Goal: Task Accomplishment & Management: Manage account settings

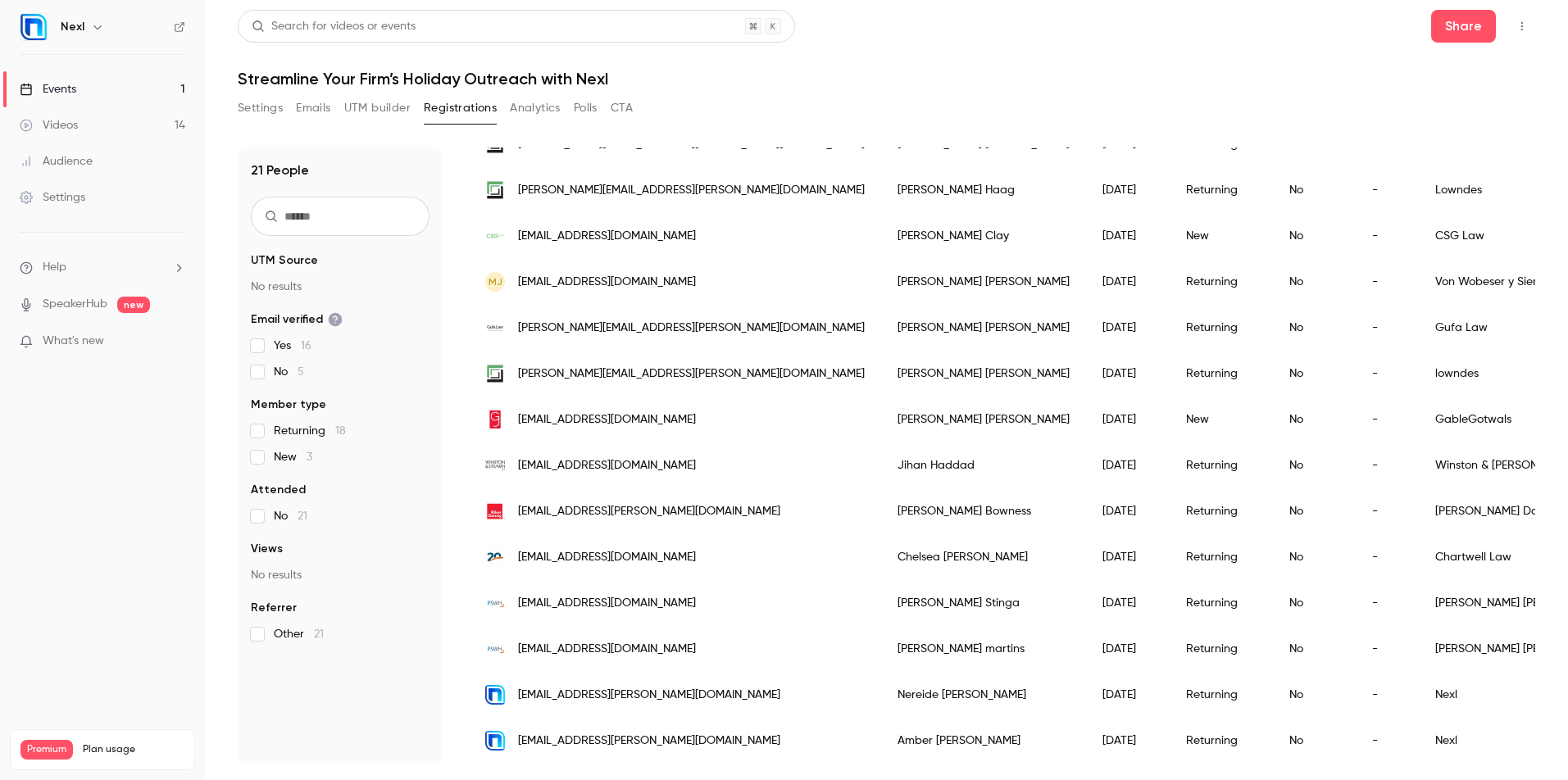
scroll to position [504, 0]
click at [881, 645] on div "[PERSON_NAME]" at bounding box center [983, 649] width 205 height 46
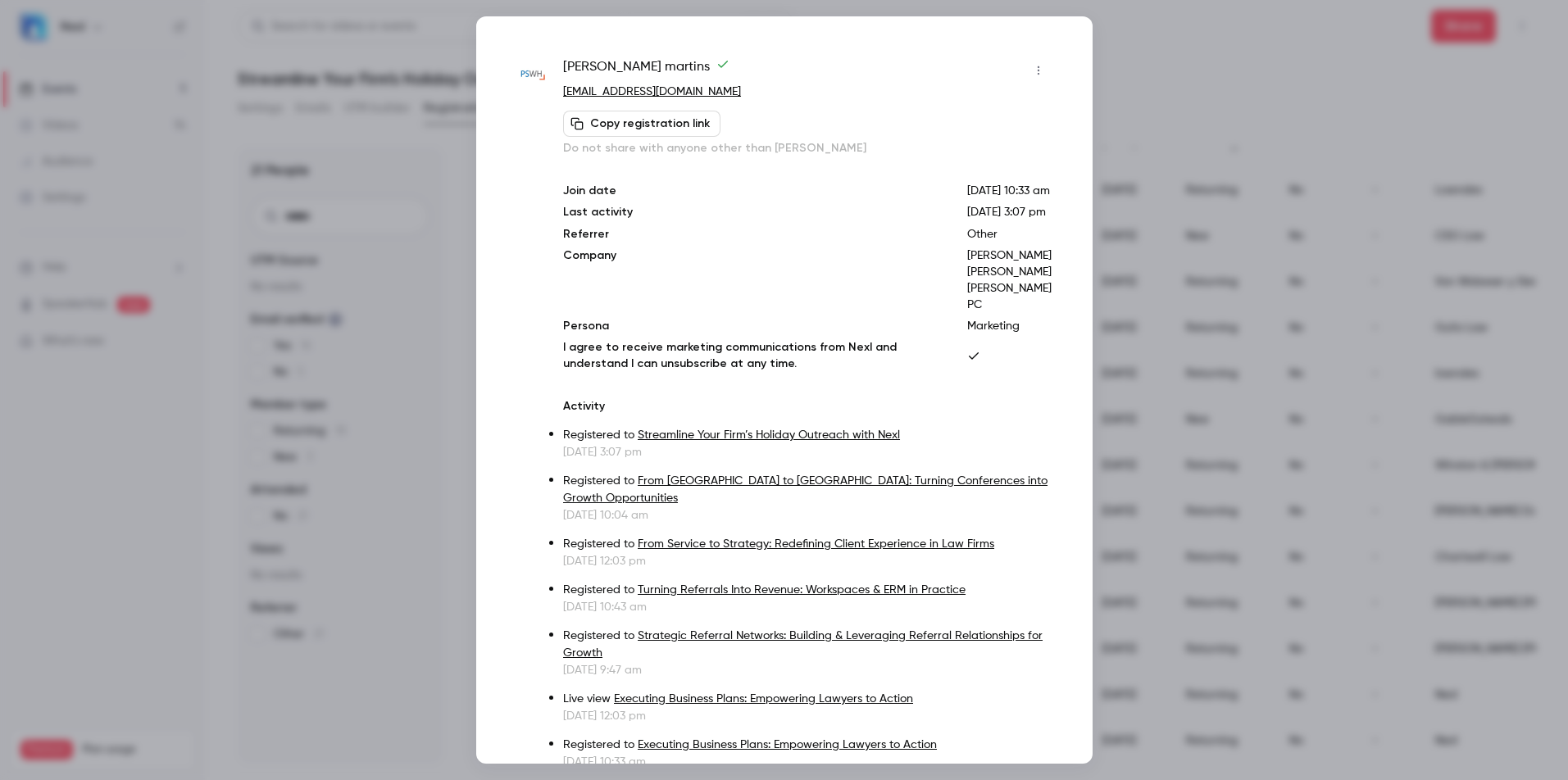
drag, startPoint x: 1101, startPoint y: 52, endPoint x: 1111, endPoint y: 57, distance: 11.2
click at [984, 54] on div at bounding box center [784, 390] width 1568 height 780
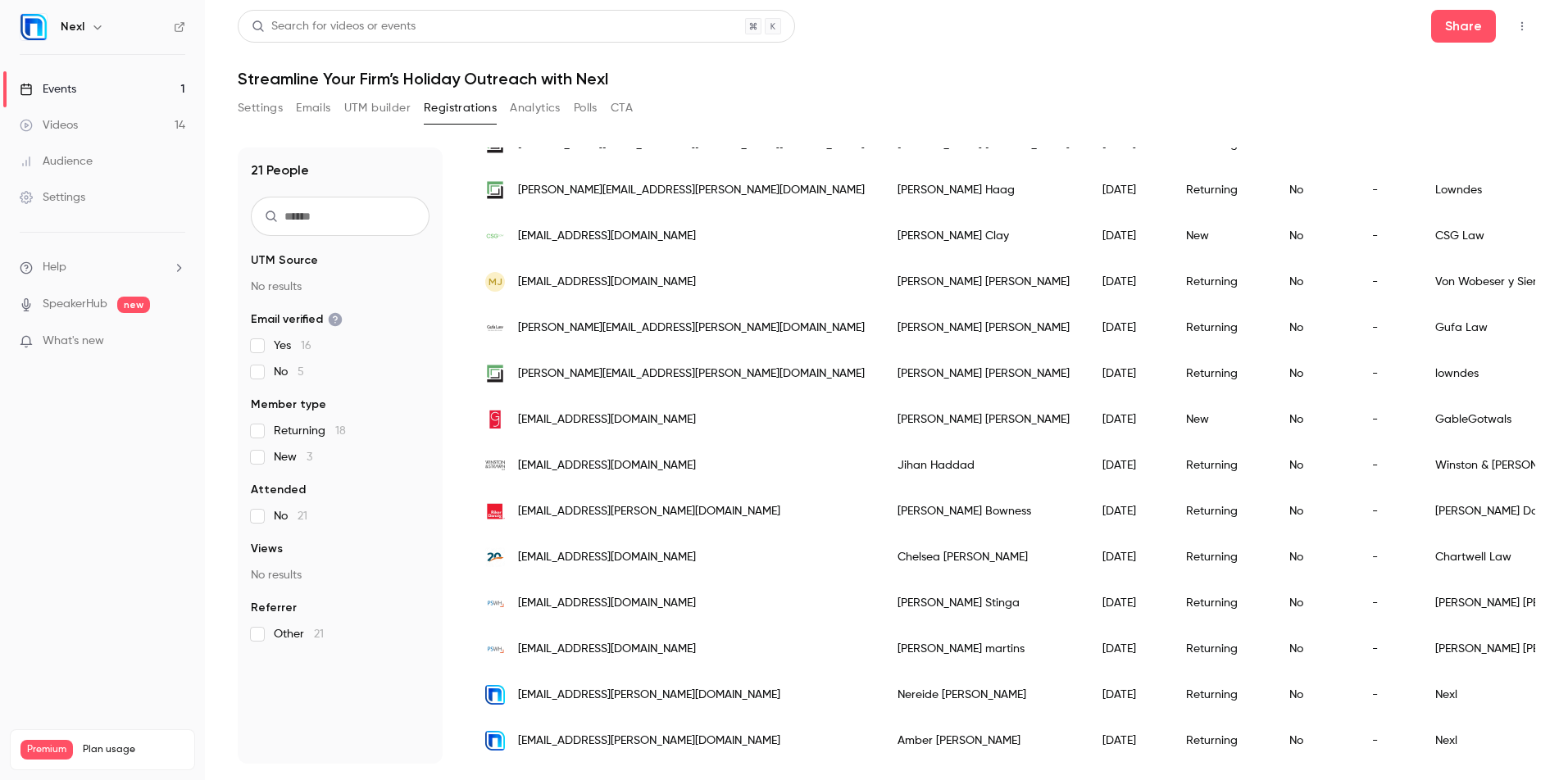
click at [984, 58] on header "Search for videos or events Share Streamline Your Firm’s Holiday Outreach with …" at bounding box center [886, 49] width 1297 height 78
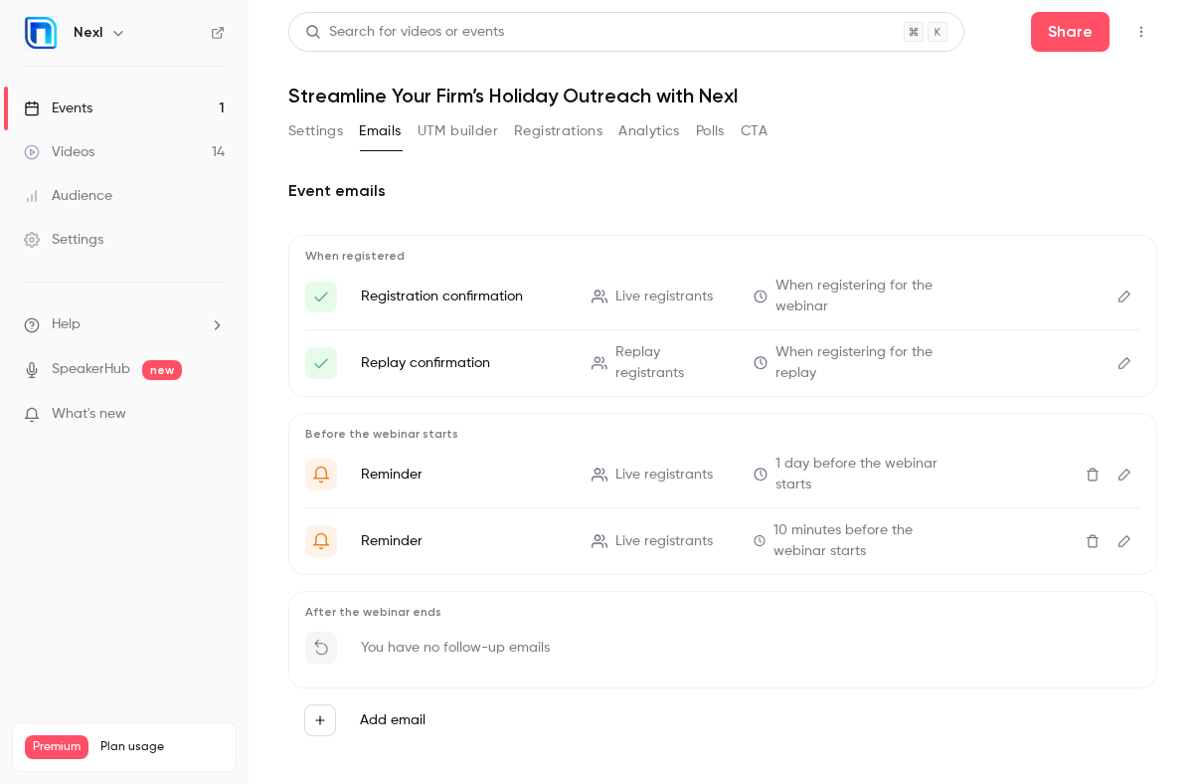
click at [310, 132] on button "Settings" at bounding box center [315, 131] width 55 height 32
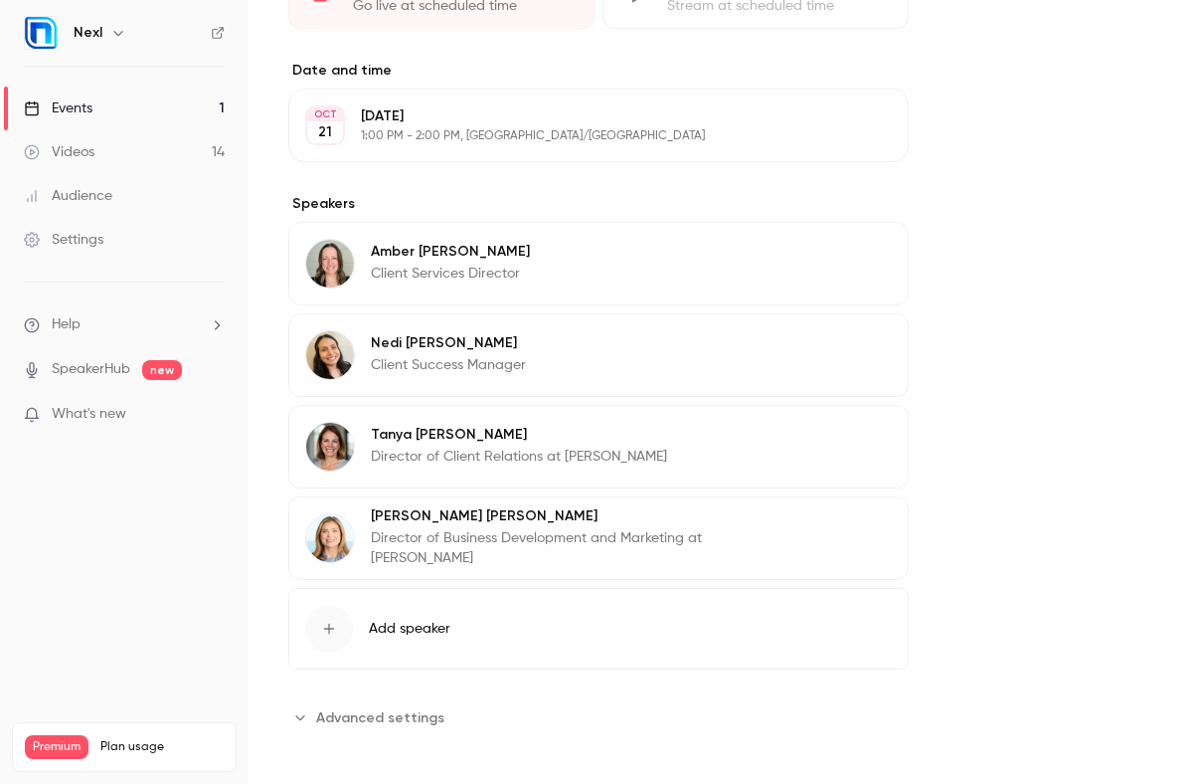
scroll to position [983, 0]
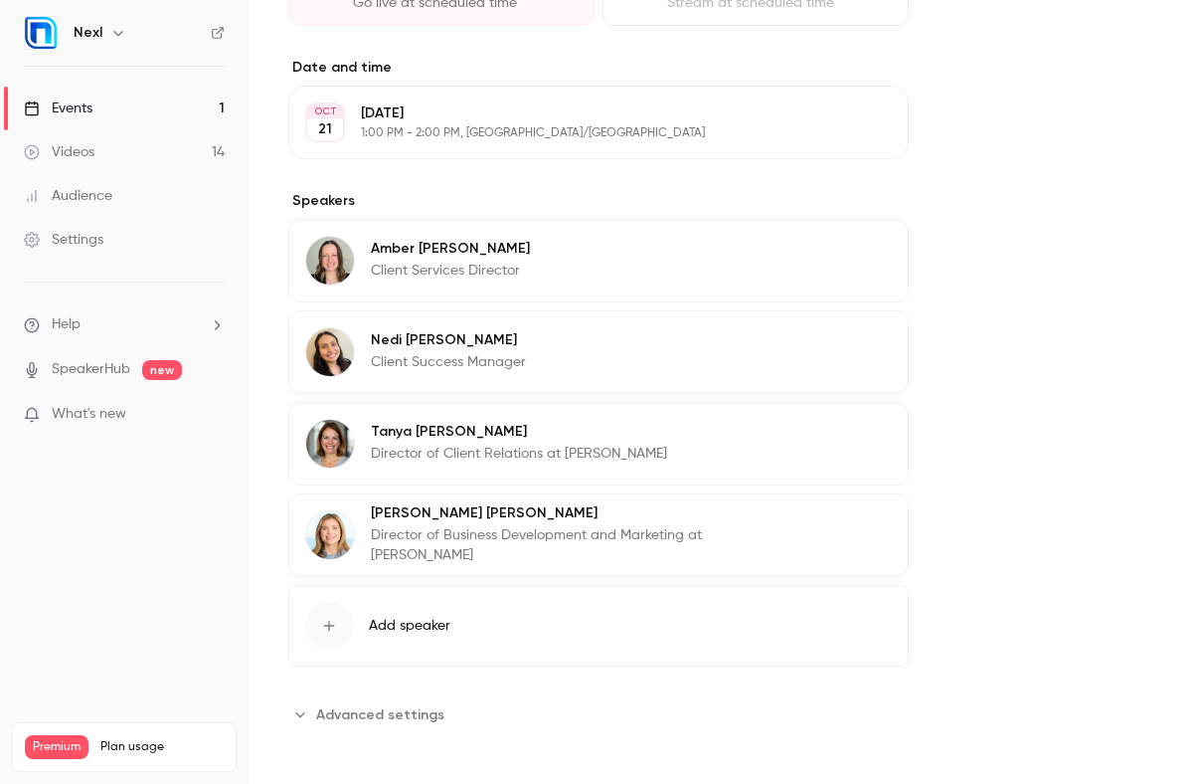
click at [879, 245] on button "Edit" at bounding box center [856, 252] width 73 height 32
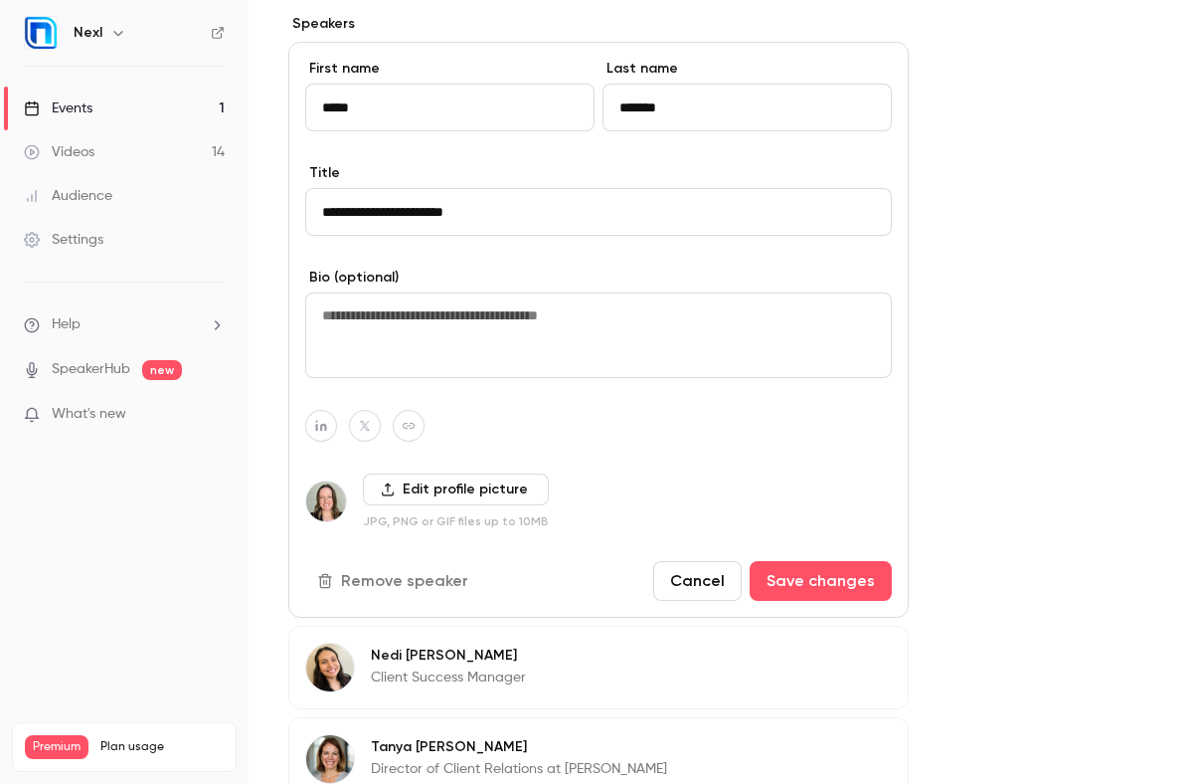
scroll to position [1159, 0]
click at [409, 429] on icon "button" at bounding box center [409, 427] width 14 height 12
click at [512, 374] on icon "button" at bounding box center [512, 380] width 12 height 12
type input "**********"
click at [834, 573] on button "Save changes" at bounding box center [821, 582] width 142 height 40
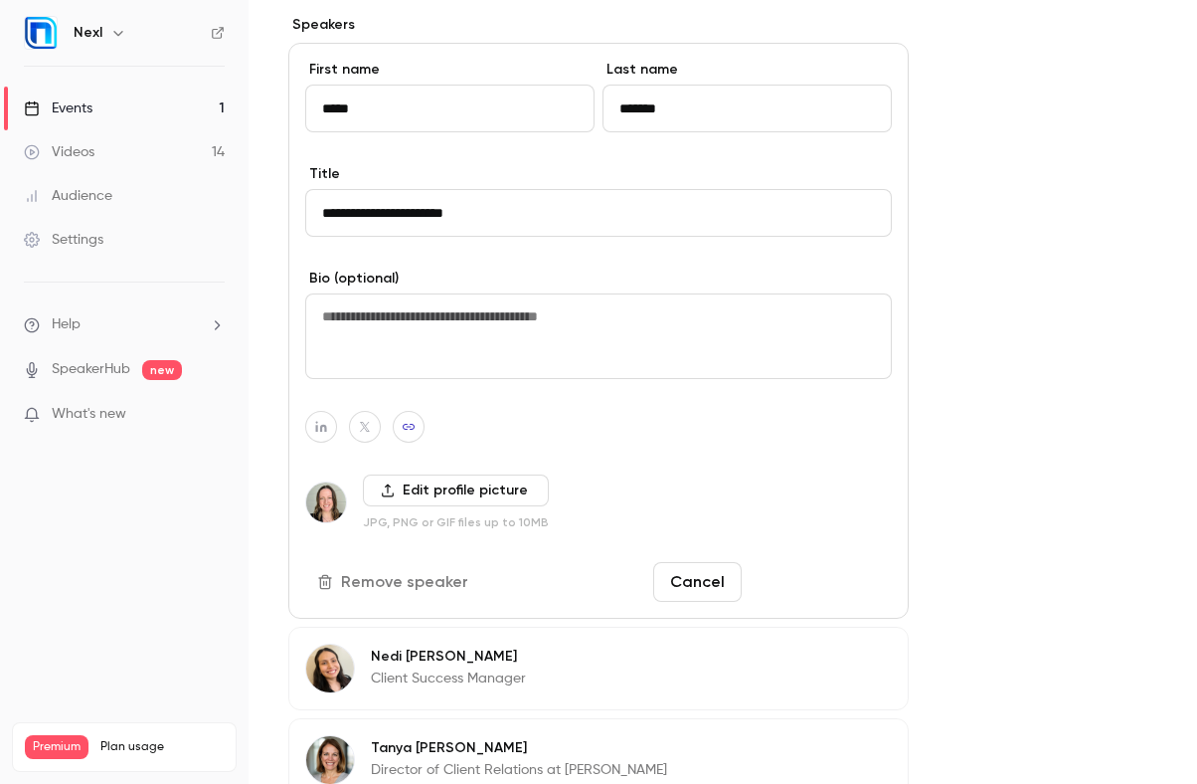
scroll to position [989, 0]
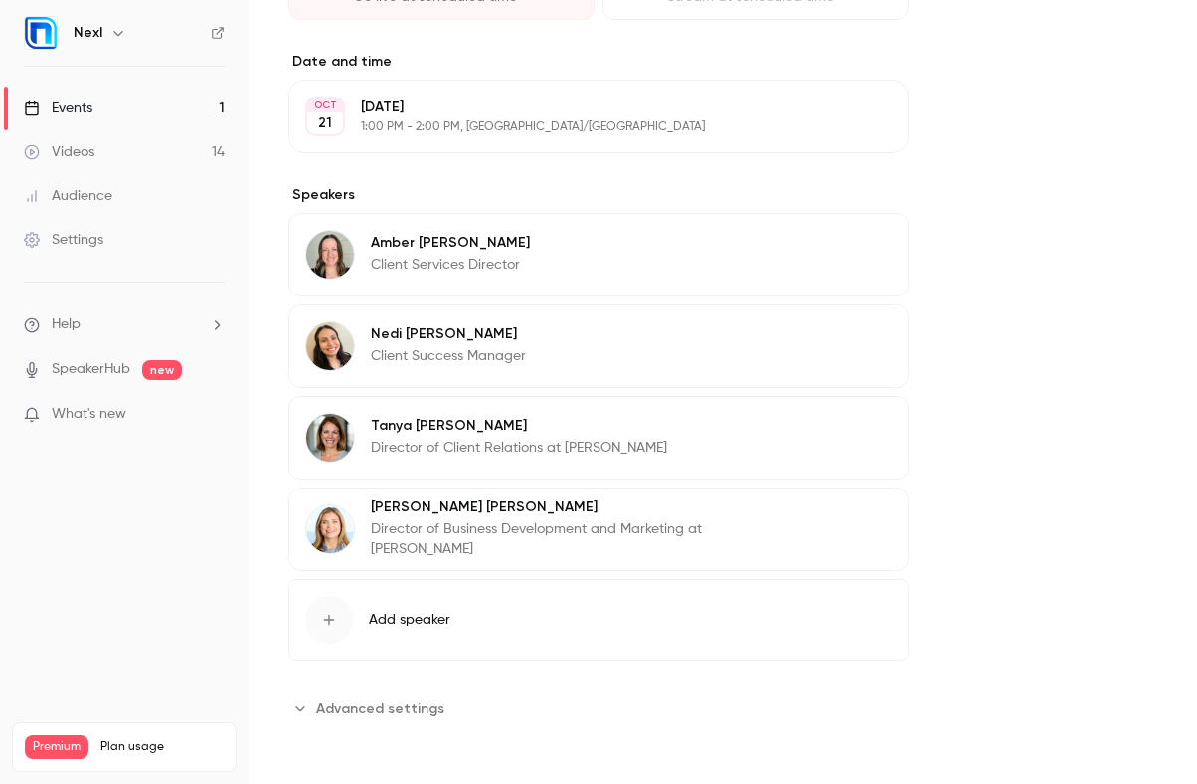
click at [485, 264] on p "Client Services Director" at bounding box center [450, 265] width 159 height 20
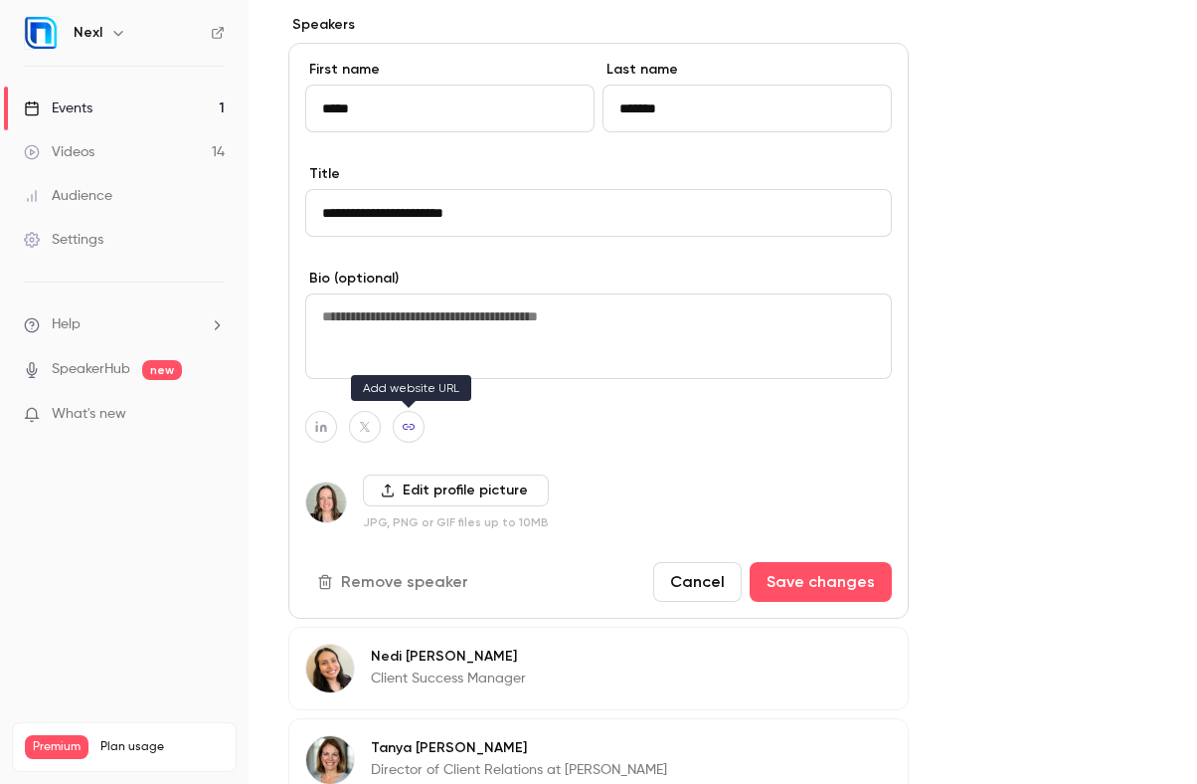
click at [414, 433] on button "button" at bounding box center [409, 427] width 32 height 32
click at [340, 379] on input "**********" at bounding box center [398, 380] width 203 height 17
click at [494, 439] on div at bounding box center [598, 427] width 587 height 32
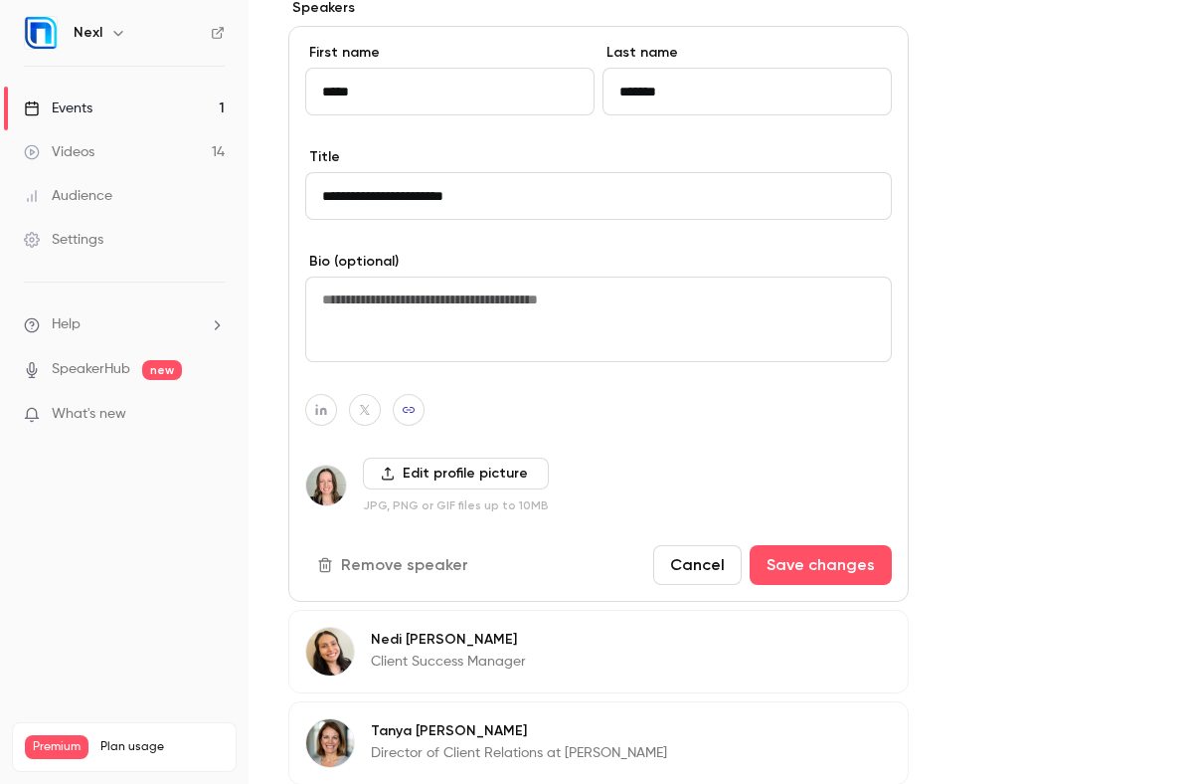
scroll to position [1172, 0]
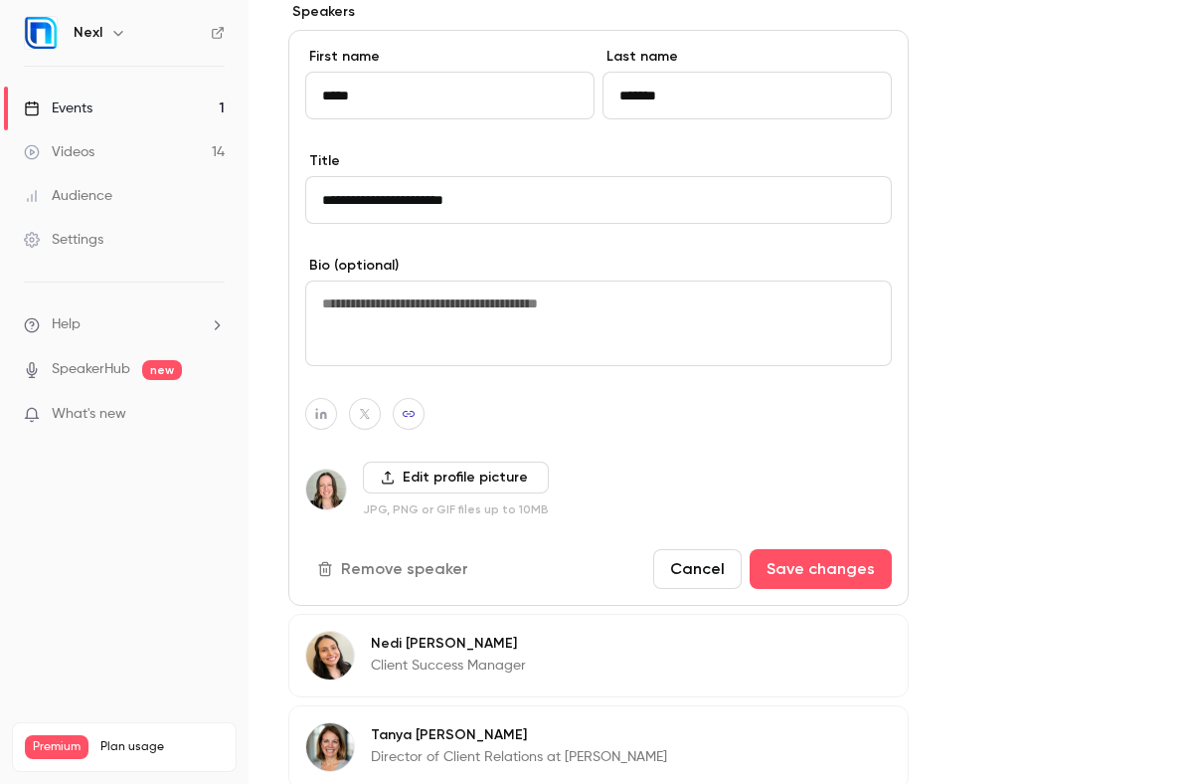
click at [726, 84] on input "*******" at bounding box center [747, 96] width 289 height 48
click at [725, 107] on input "*******" at bounding box center [747, 96] width 289 height 48
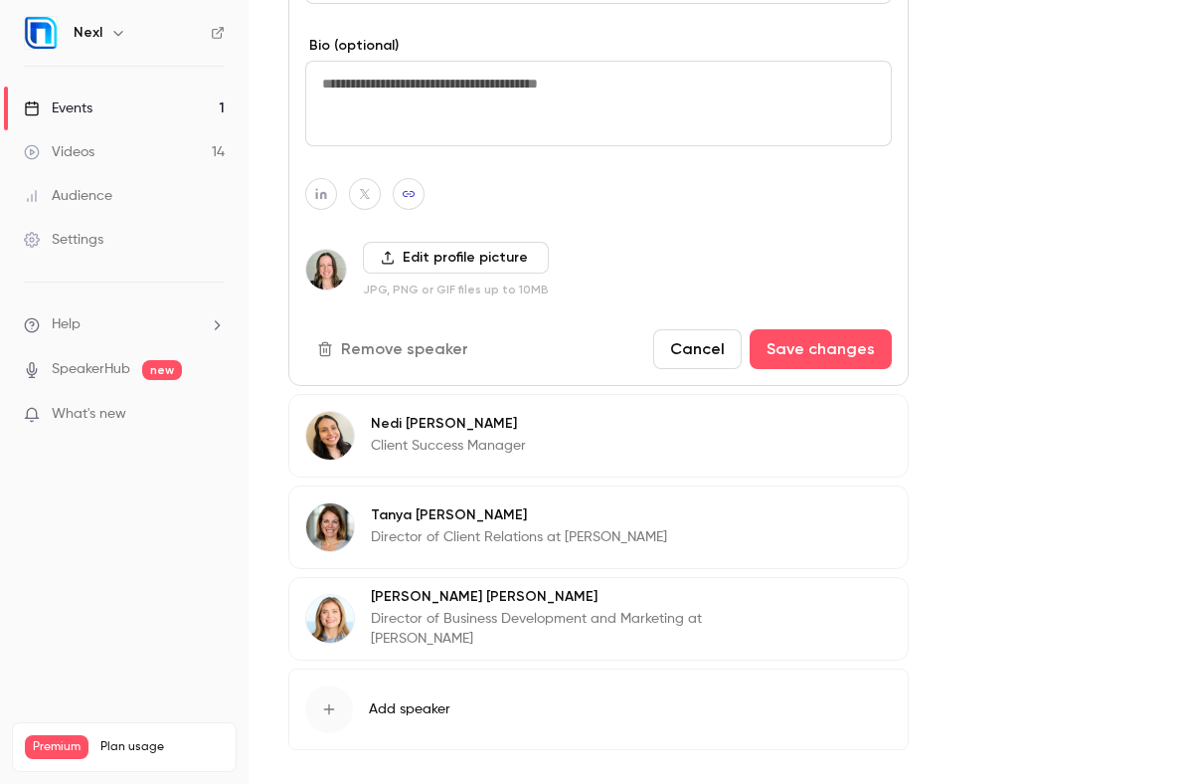
click at [697, 357] on button "Cancel" at bounding box center [697, 349] width 89 height 40
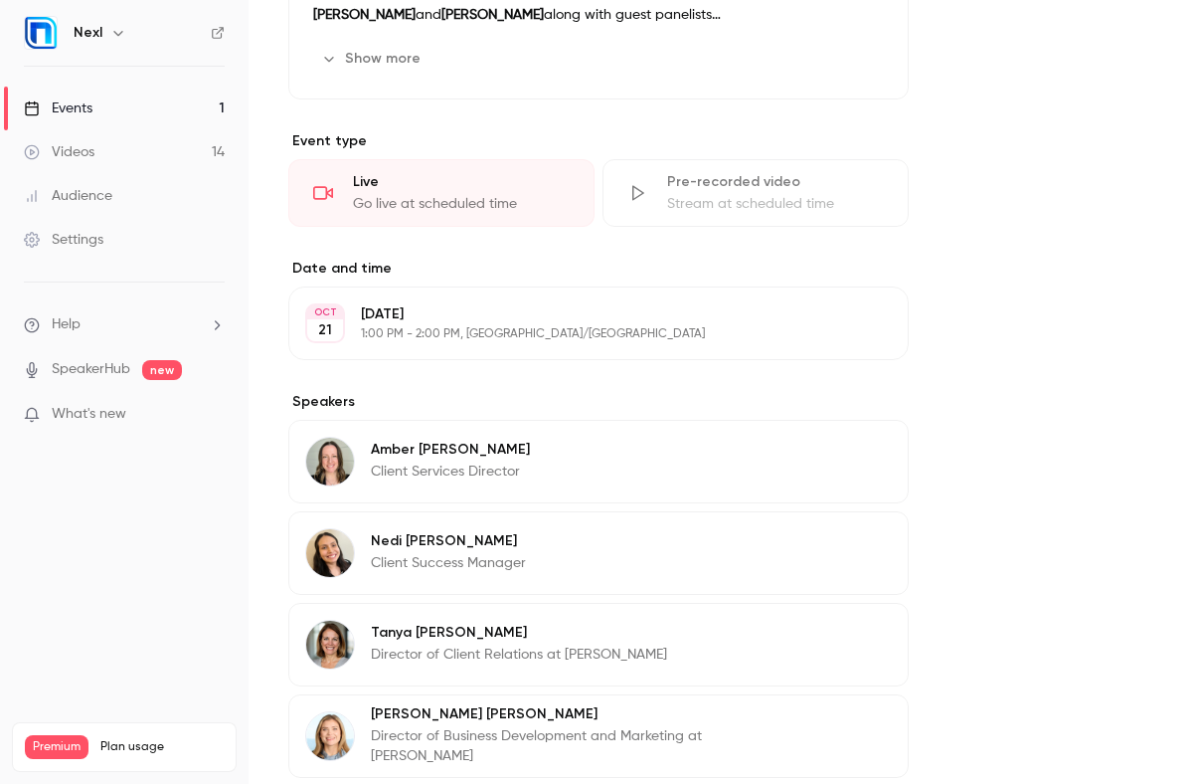
scroll to position [989, 0]
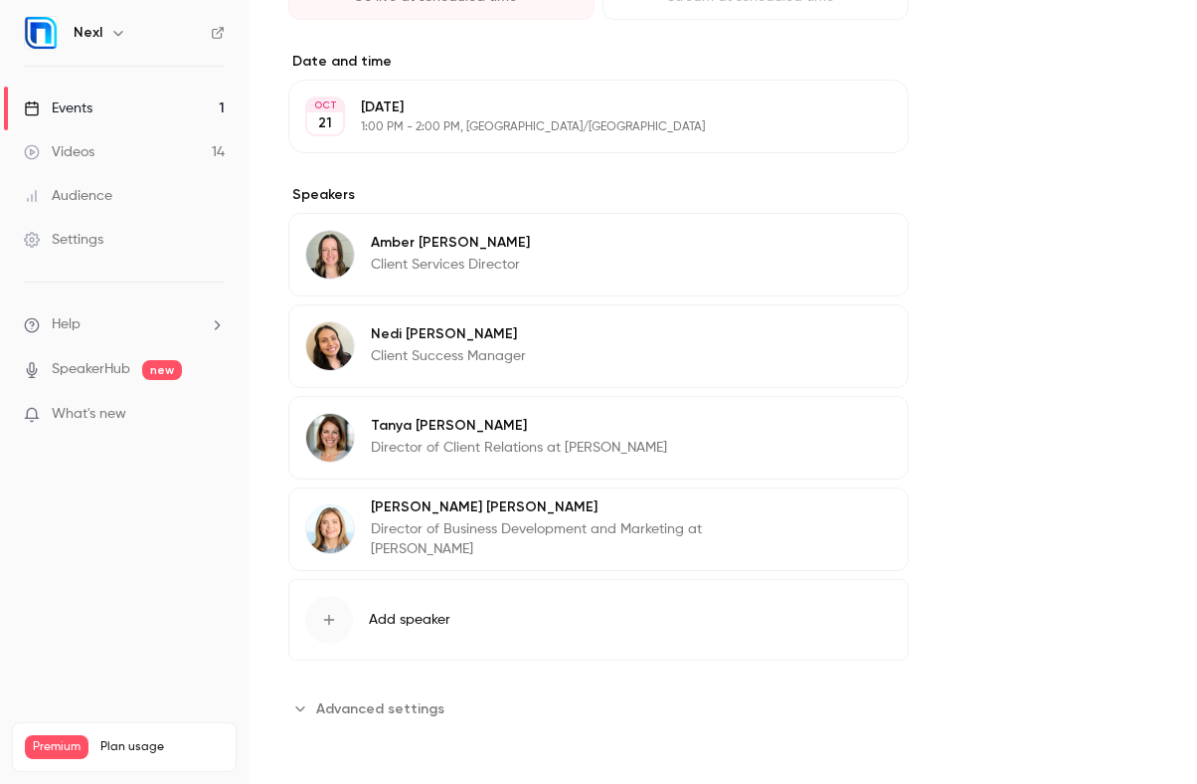
click at [501, 257] on p "Client Services Director" at bounding box center [450, 265] width 159 height 20
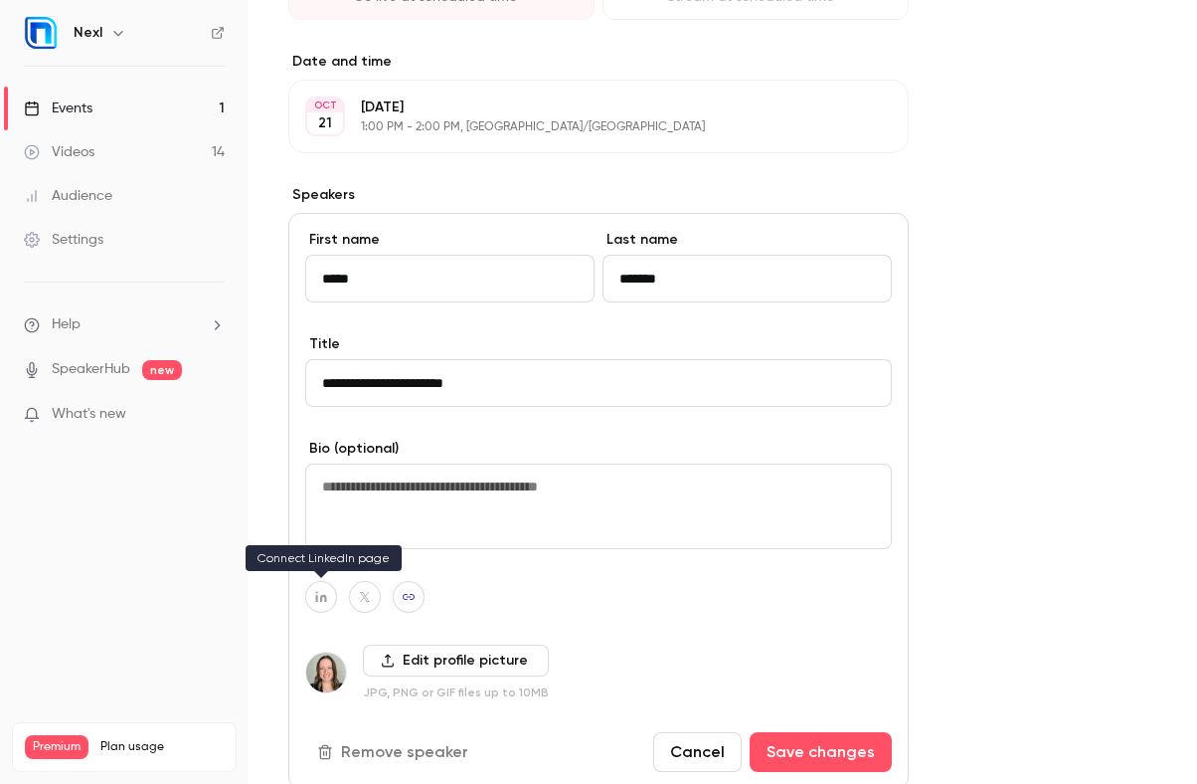
click at [319, 588] on button "button" at bounding box center [321, 597] width 32 height 32
type input "*"
click at [1011, 410] on div "**********" at bounding box center [722, 227] width 869 height 2074
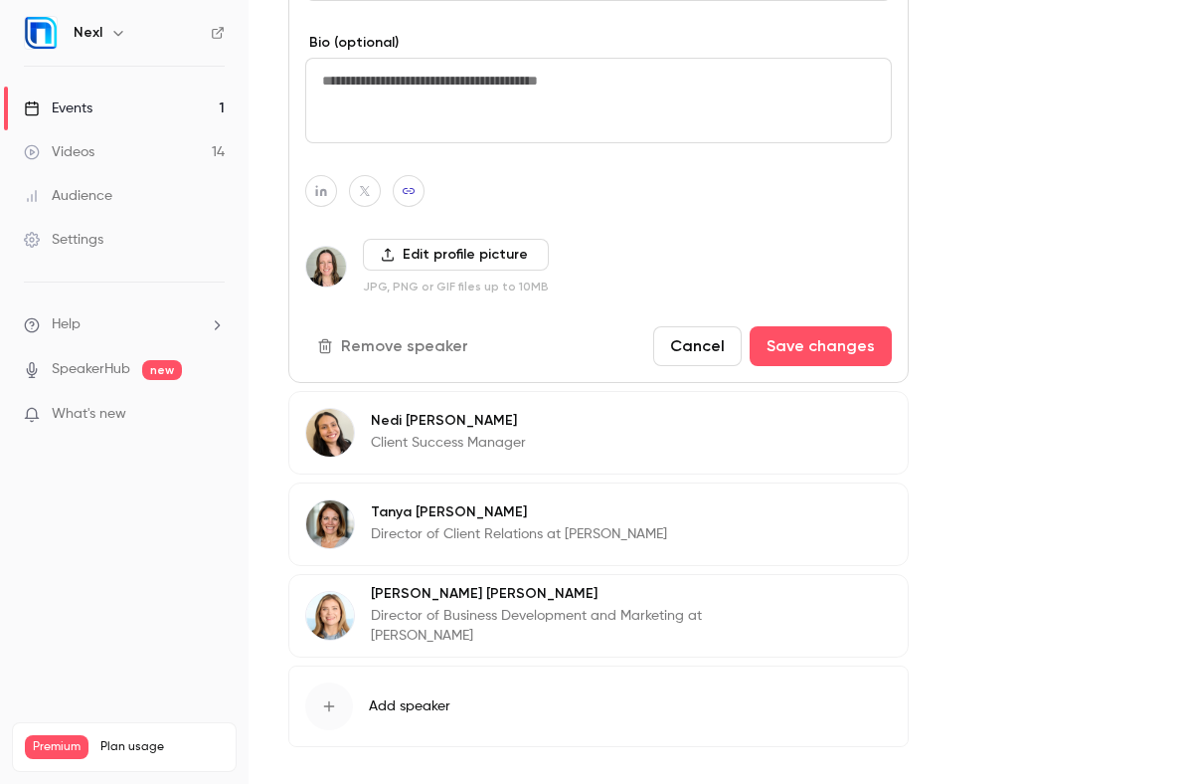
click at [474, 541] on p "Director of Client Relations at Koley Jessen" at bounding box center [519, 534] width 296 height 20
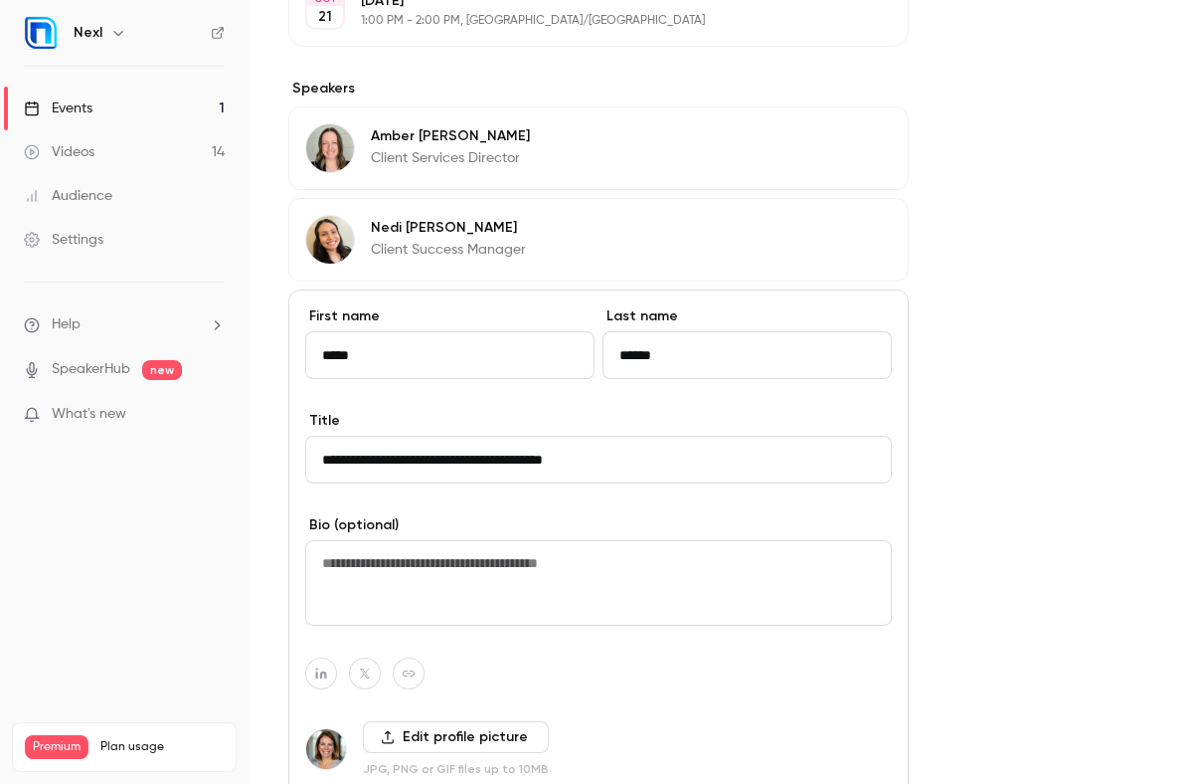
scroll to position [1142, 0]
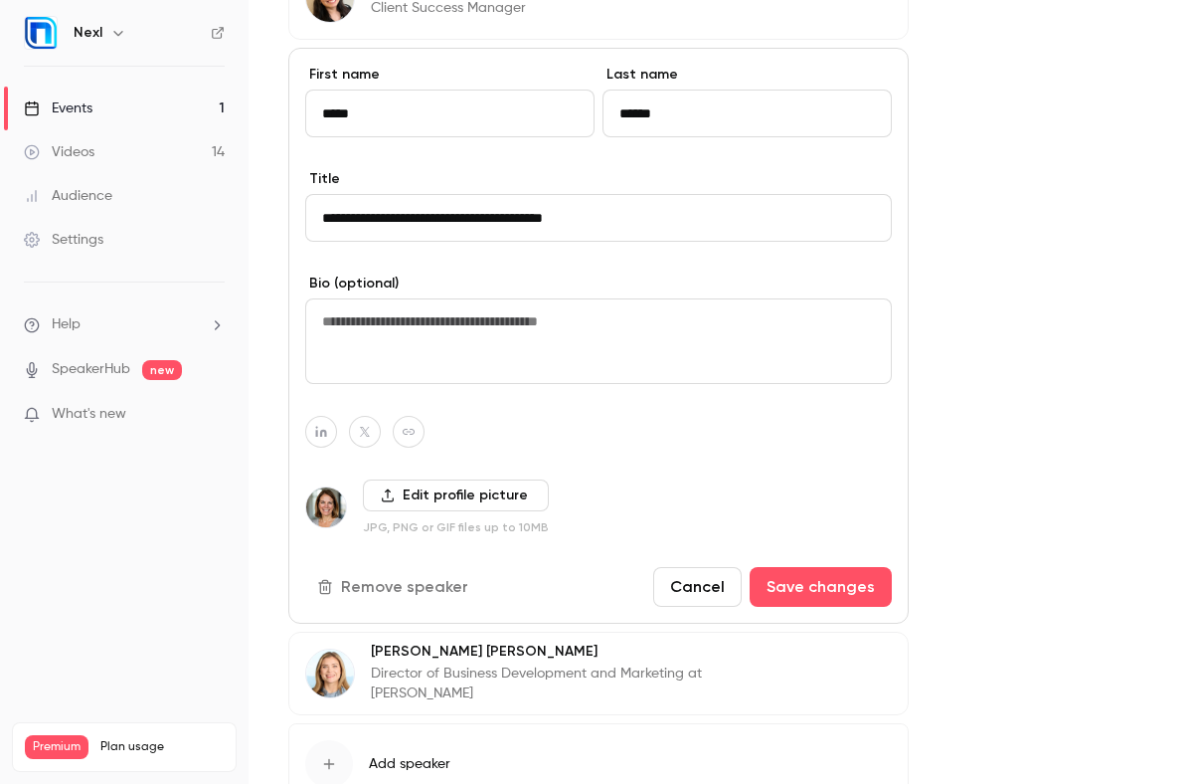
click at [477, 646] on div "Olivia Dulmage Director of Business Development and Marketing at Glaser Weil Ed…" at bounding box center [598, 674] width 621 height 84
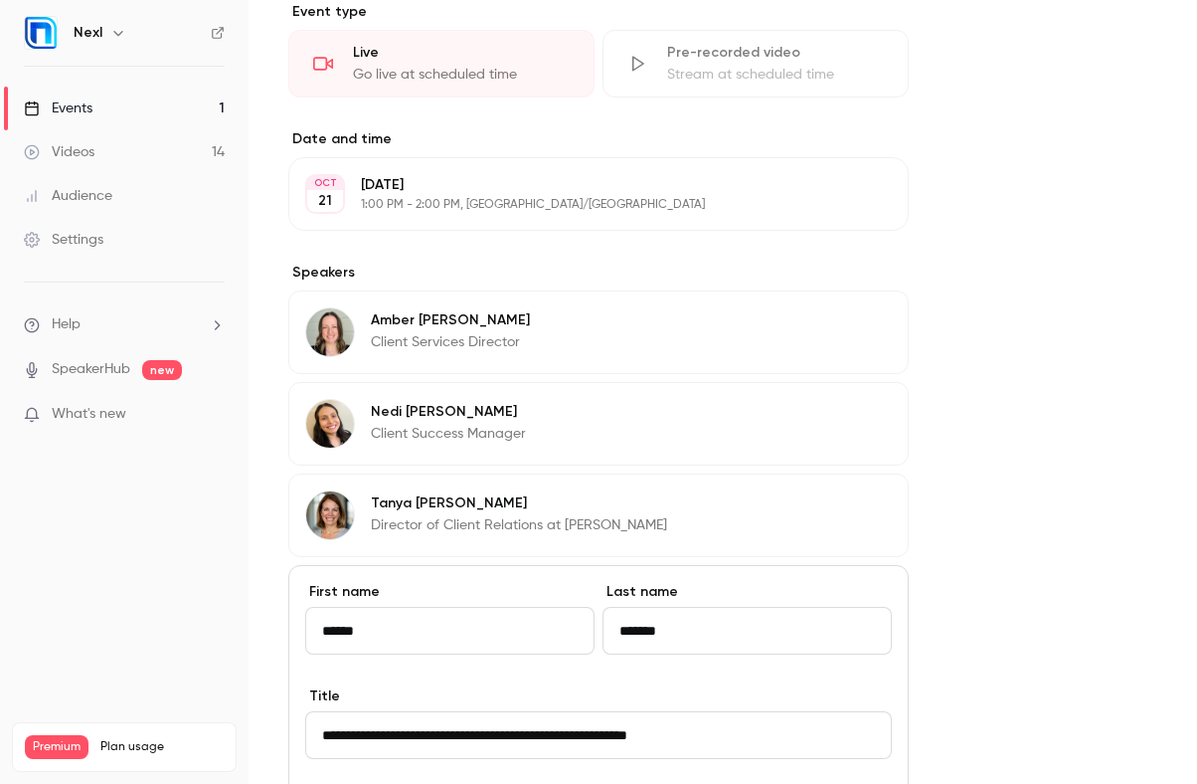
scroll to position [927, 0]
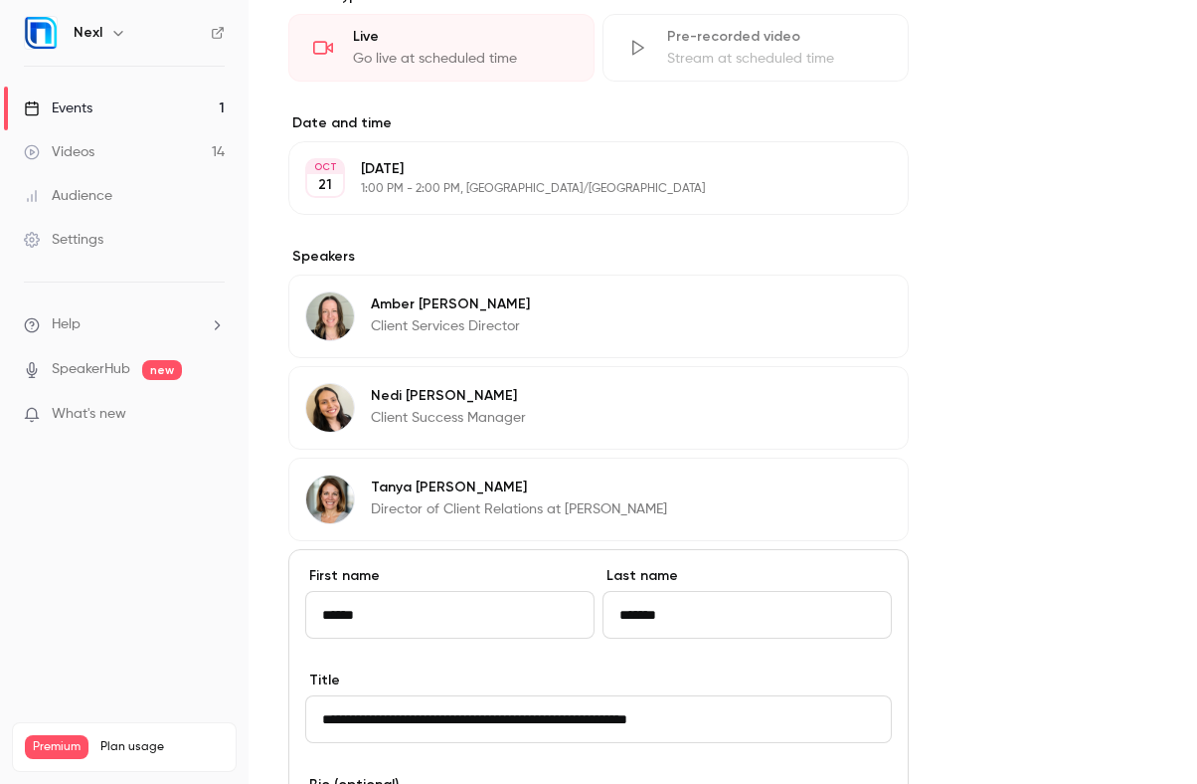
click at [532, 436] on div "Nedi Crisologo Client Success Manager Edit" at bounding box center [598, 408] width 621 height 84
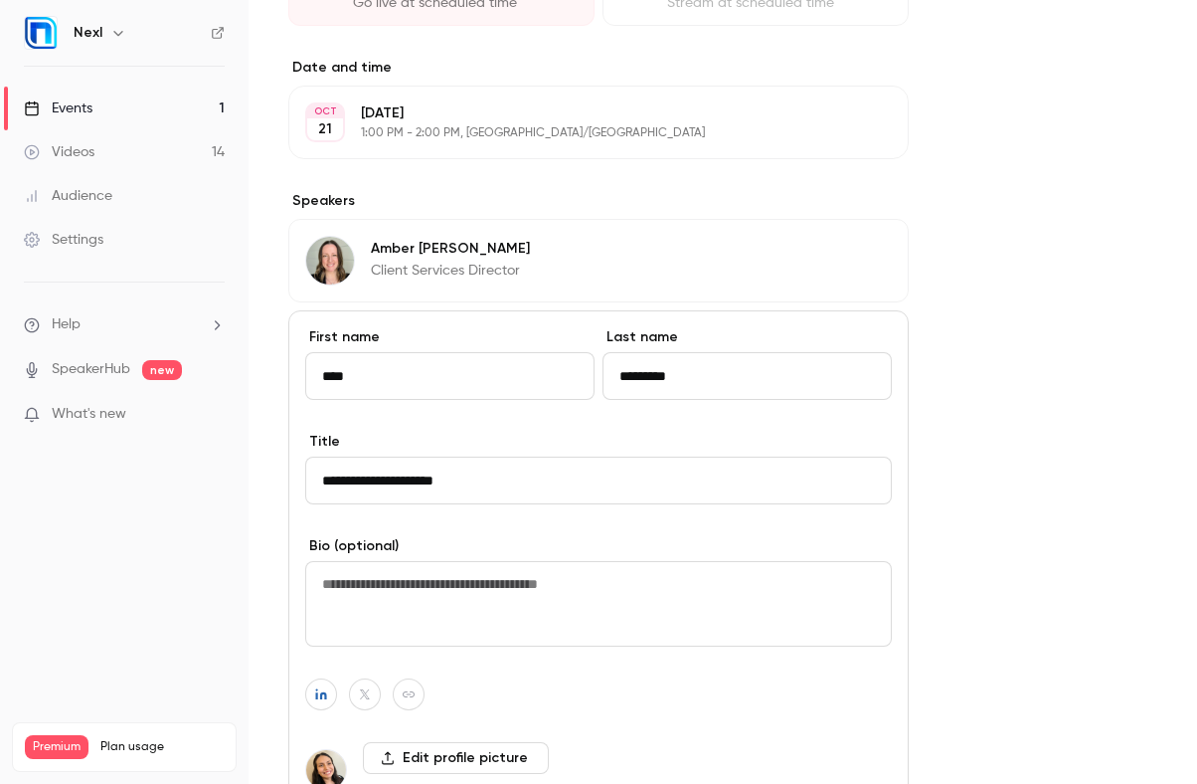
scroll to position [1078, 0]
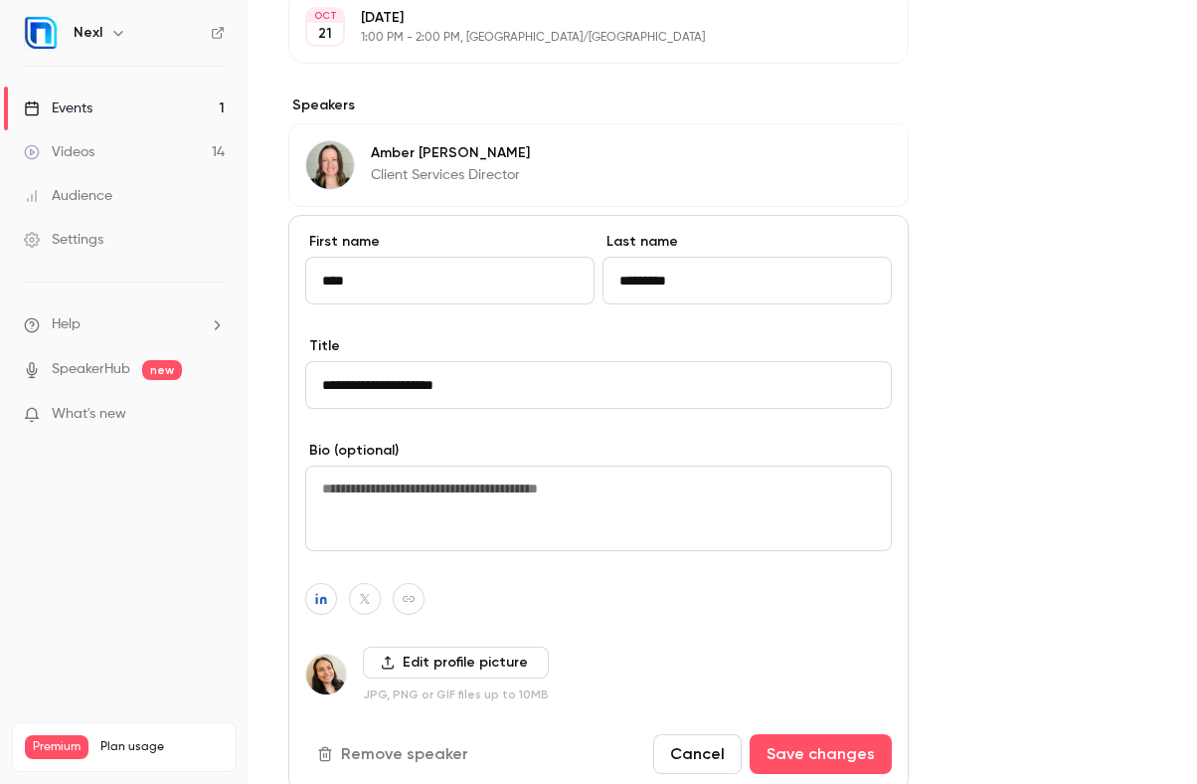
click at [594, 523] on textarea at bounding box center [598, 508] width 587 height 86
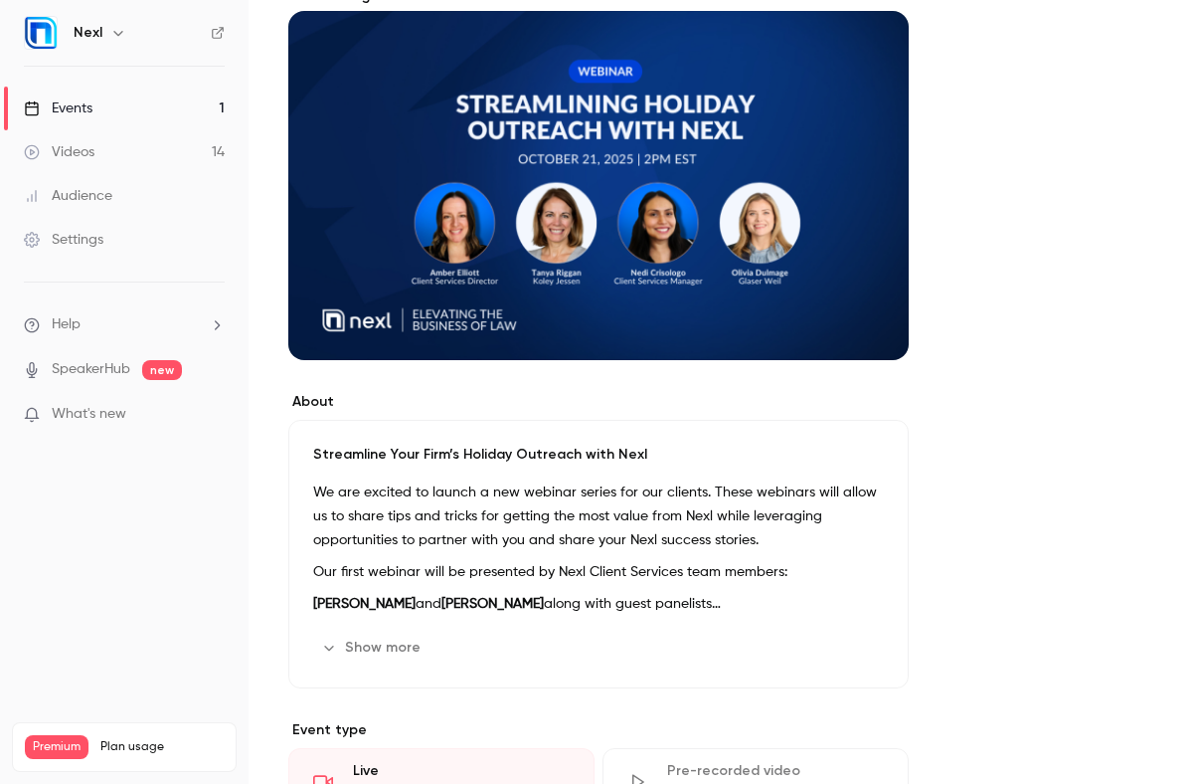
scroll to position [0, 0]
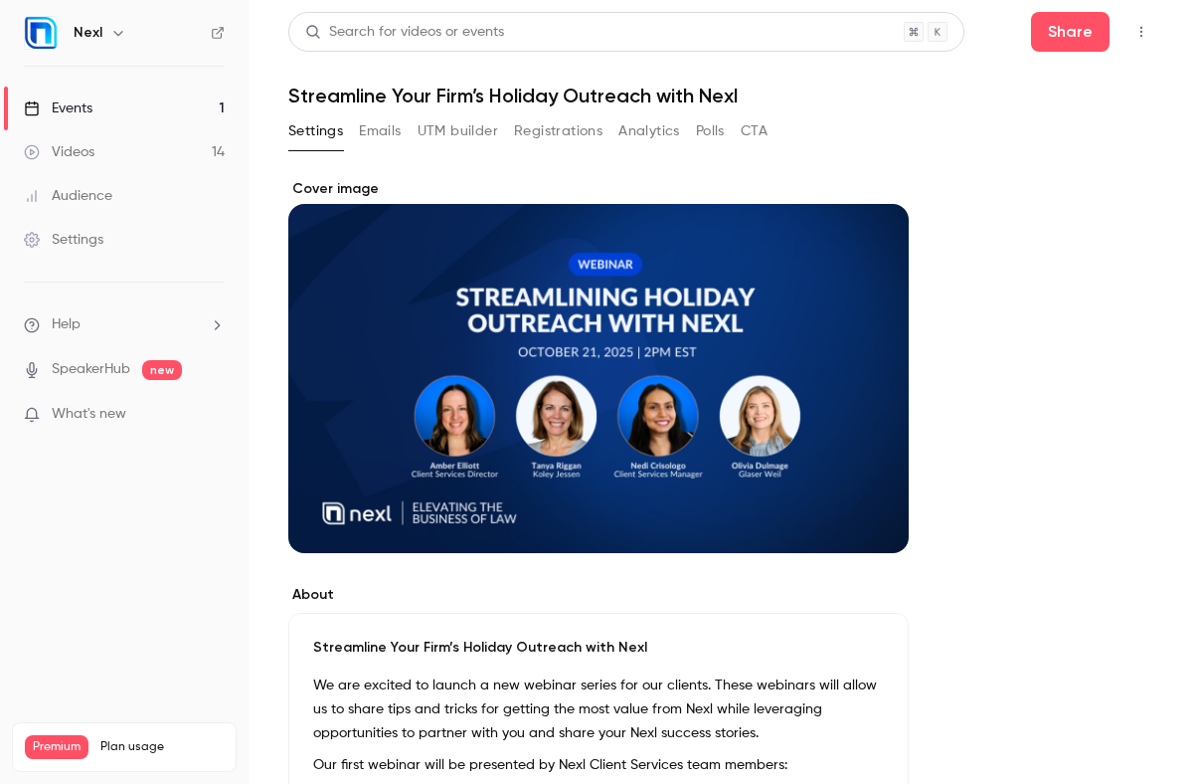
click at [594, 373] on div "Cover image" at bounding box center [598, 366] width 621 height 374
click at [0, 0] on input "Cover image" at bounding box center [0, 0] width 0 height 0
click at [726, 327] on div "Cover image" at bounding box center [598, 366] width 621 height 374
click at [0, 0] on input "Cover image" at bounding box center [0, 0] width 0 height 0
click at [541, 124] on button "Registrations" at bounding box center [558, 131] width 89 height 32
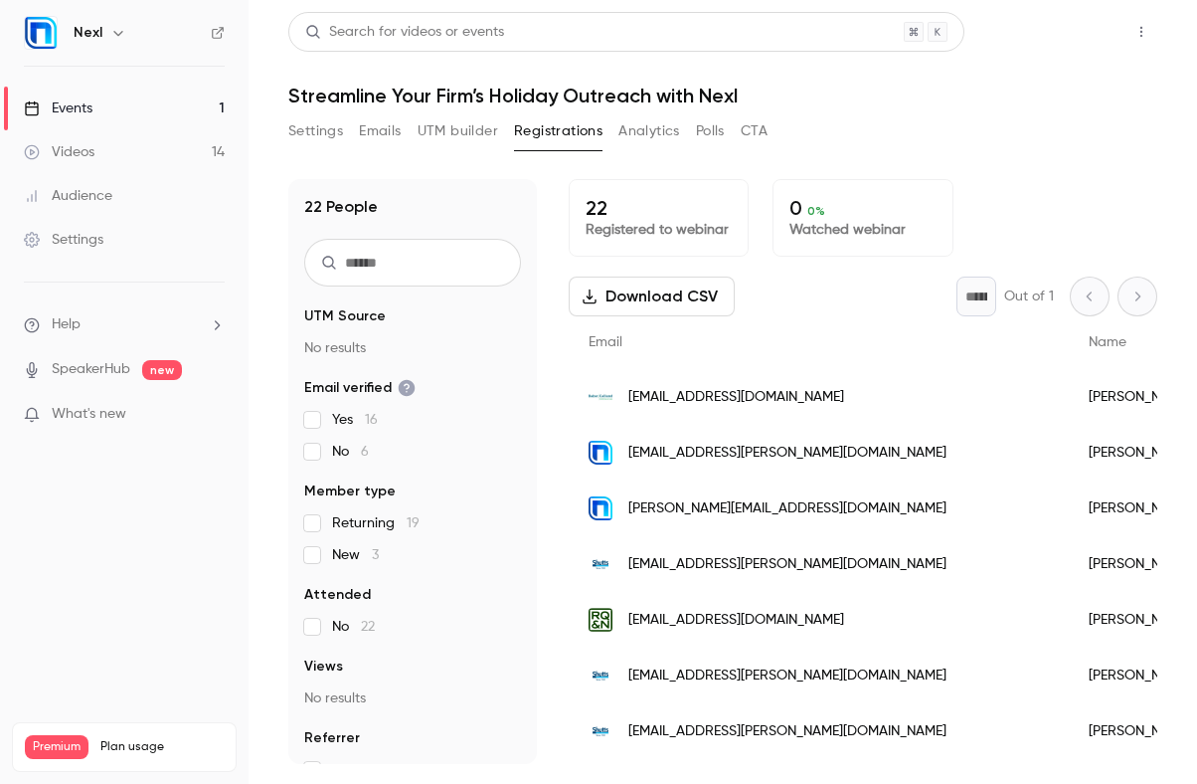
click at [1104, 34] on button "Share" at bounding box center [1070, 32] width 79 height 40
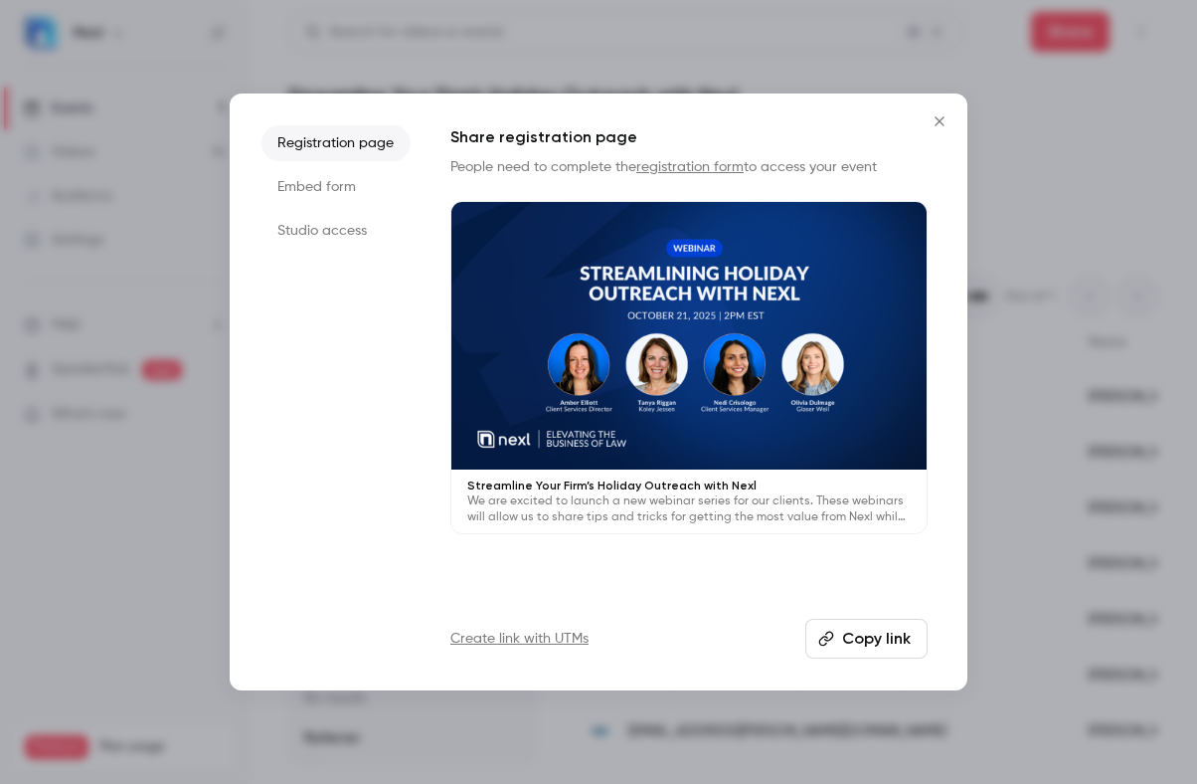
click at [845, 621] on button "Copy link" at bounding box center [867, 639] width 122 height 40
click at [934, 124] on icon "Close" at bounding box center [940, 121] width 24 height 16
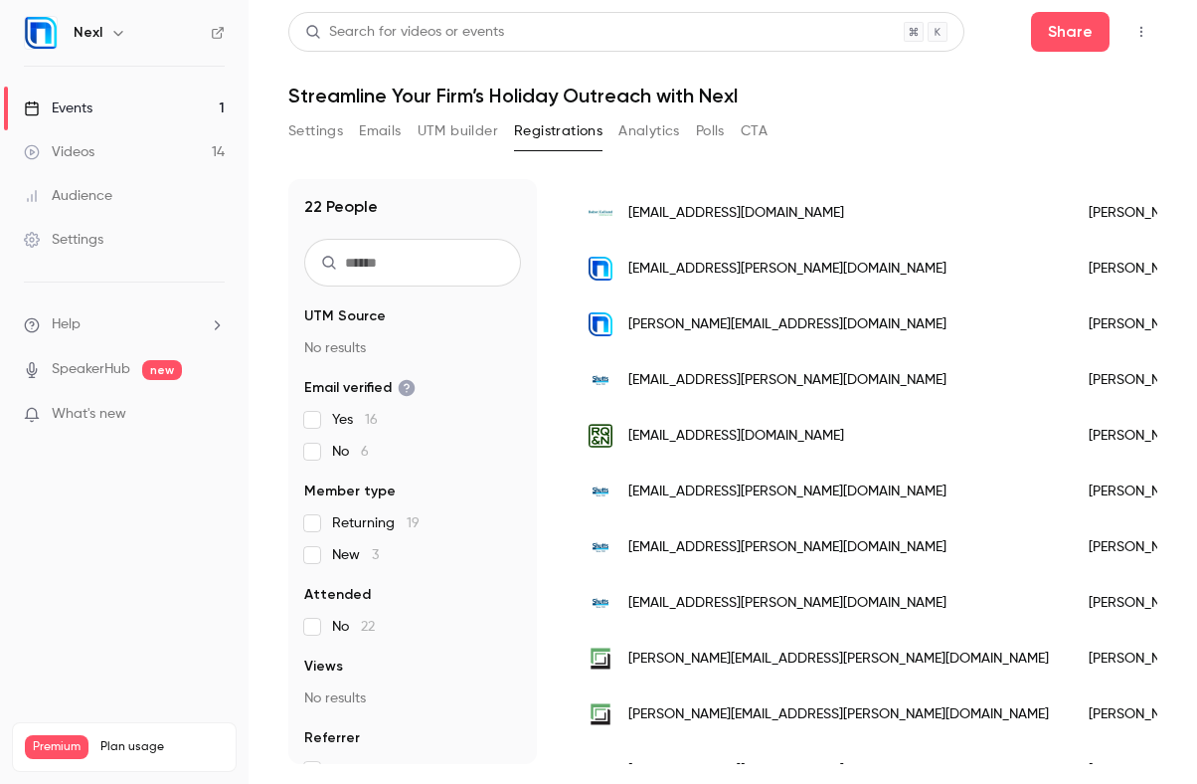
scroll to position [184, 0]
